Goal: Task Accomplishment & Management: Use online tool/utility

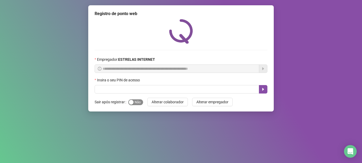
click at [136, 101] on span "Sim Não" at bounding box center [135, 103] width 15 height 6
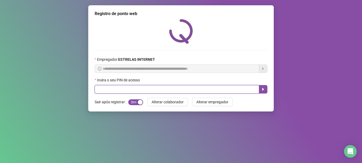
click at [142, 88] on input "text" at bounding box center [177, 89] width 164 height 8
type input "*****"
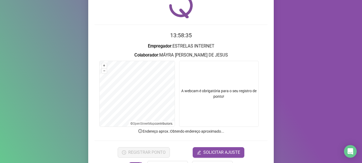
scroll to position [43, 0]
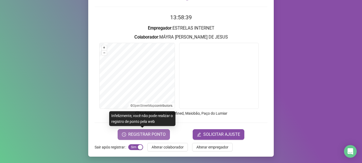
click at [153, 136] on span "REGISTRAR PONTO" at bounding box center [146, 135] width 37 height 6
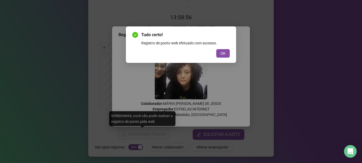
drag, startPoint x: 227, startPoint y: 52, endPoint x: 180, endPoint y: 84, distance: 56.3
click at [227, 51] on button "OK" at bounding box center [223, 53] width 14 height 8
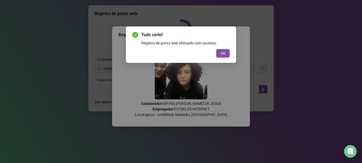
scroll to position [0, 0]
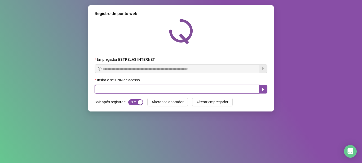
click at [145, 91] on input "text" at bounding box center [177, 89] width 164 height 8
type input "*****"
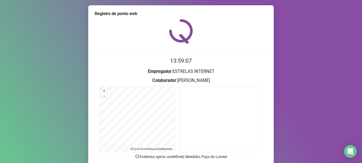
scroll to position [43, 0]
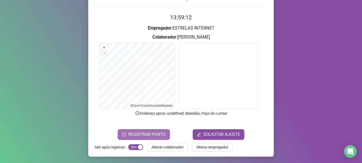
click at [150, 135] on span "REGISTRAR PONTO" at bounding box center [146, 135] width 37 height 6
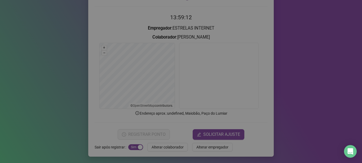
click at [150, 135] on div "Registro de ponto web Registrando ponto web, aguarde... Colaborador : [PERSON_N…" at bounding box center [181, 81] width 362 height 163
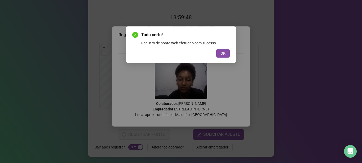
click at [119, 65] on div "Tudo certo! Registro de ponto web efetuado com sucesso. OK" at bounding box center [181, 81] width 362 height 163
click at [225, 55] on span "OK" at bounding box center [222, 54] width 5 height 6
